Goal: Information Seeking & Learning: Learn about a topic

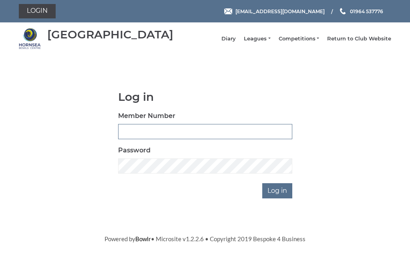
click at [176, 137] on input "Member Number" at bounding box center [205, 131] width 174 height 15
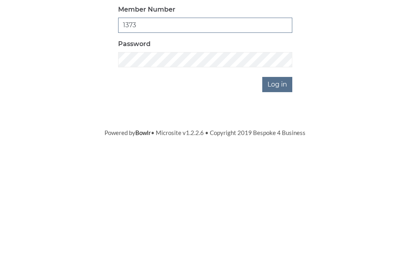
type input "1373"
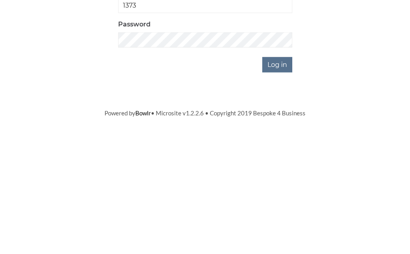
click at [279, 183] on input "Log in" at bounding box center [277, 190] width 30 height 15
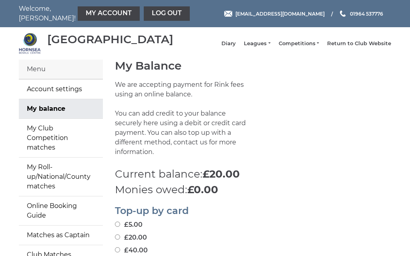
click at [270, 47] on link "Leagues" at bounding box center [257, 43] width 26 height 7
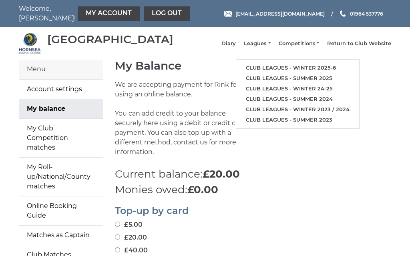
click at [313, 72] on link "Club leagues - Winter 2025-6" at bounding box center [297, 68] width 123 height 10
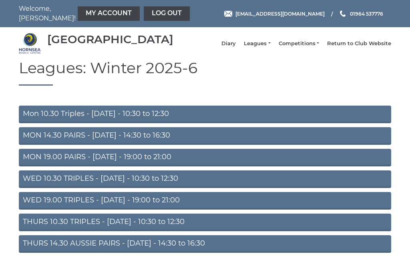
click at [102, 181] on link "WED 10.30 TRIPLES - Wednesday - 10:30 to 12:30" at bounding box center [205, 179] width 372 height 18
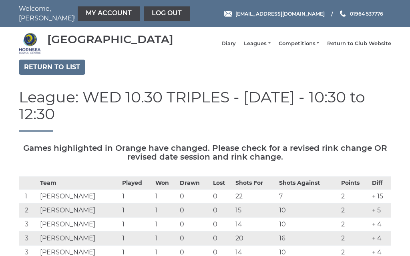
click at [270, 44] on link "Leagues" at bounding box center [257, 43] width 26 height 7
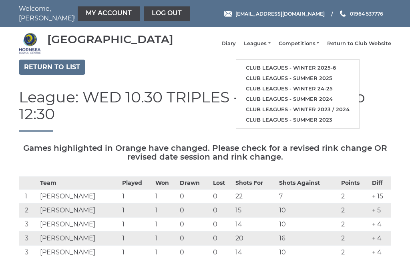
click at [307, 68] on link "Club leagues - Winter 2025-6" at bounding box center [297, 68] width 123 height 10
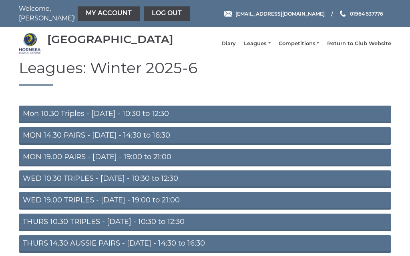
click at [96, 116] on link "Mon 10.30 Triples - [DATE] - 10:30 to 12:30" at bounding box center [205, 115] width 372 height 18
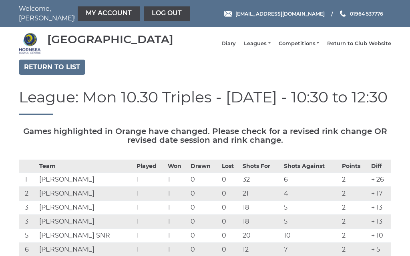
click at [270, 47] on link "Leagues" at bounding box center [257, 43] width 26 height 7
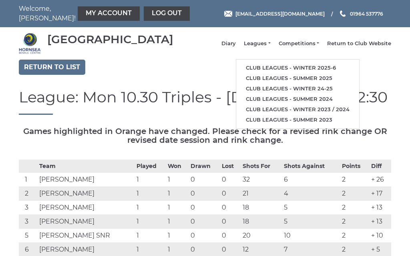
click at [301, 71] on link "Club leagues - Winter 2025-6" at bounding box center [297, 68] width 123 height 10
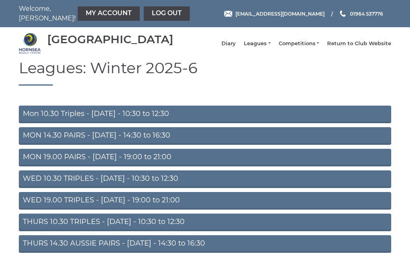
click at [145, 15] on link "Log out" at bounding box center [167, 13] width 46 height 14
